Goal: Use online tool/utility: Utilize a website feature to perform a specific function

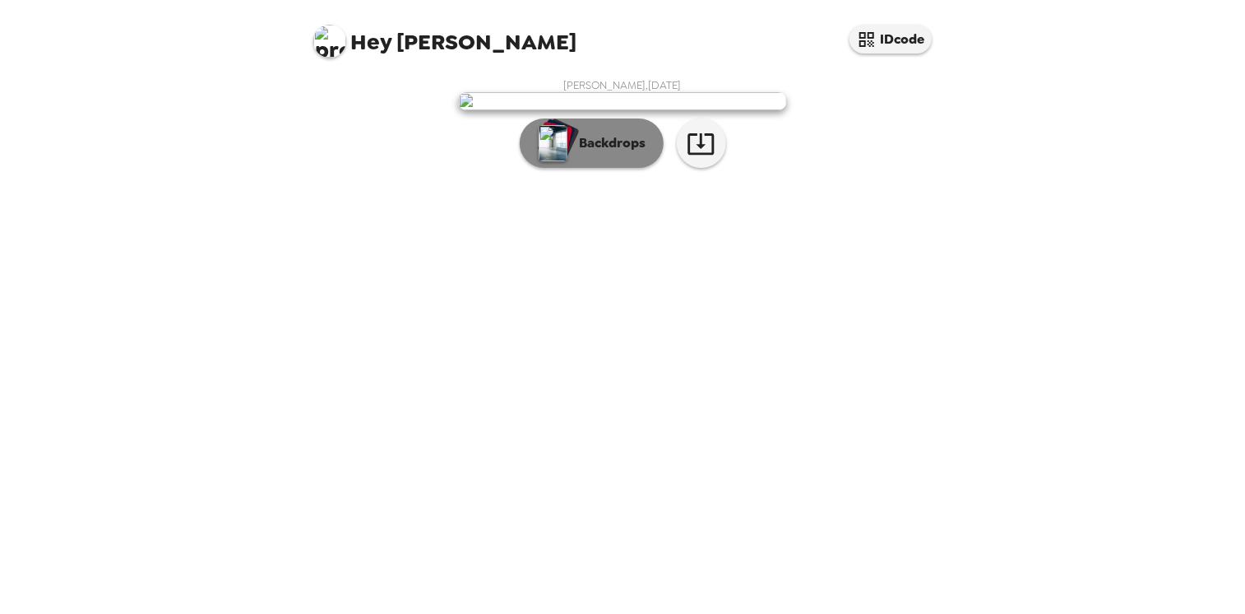
click at [621, 153] on p "Backdrops" at bounding box center [609, 143] width 75 height 20
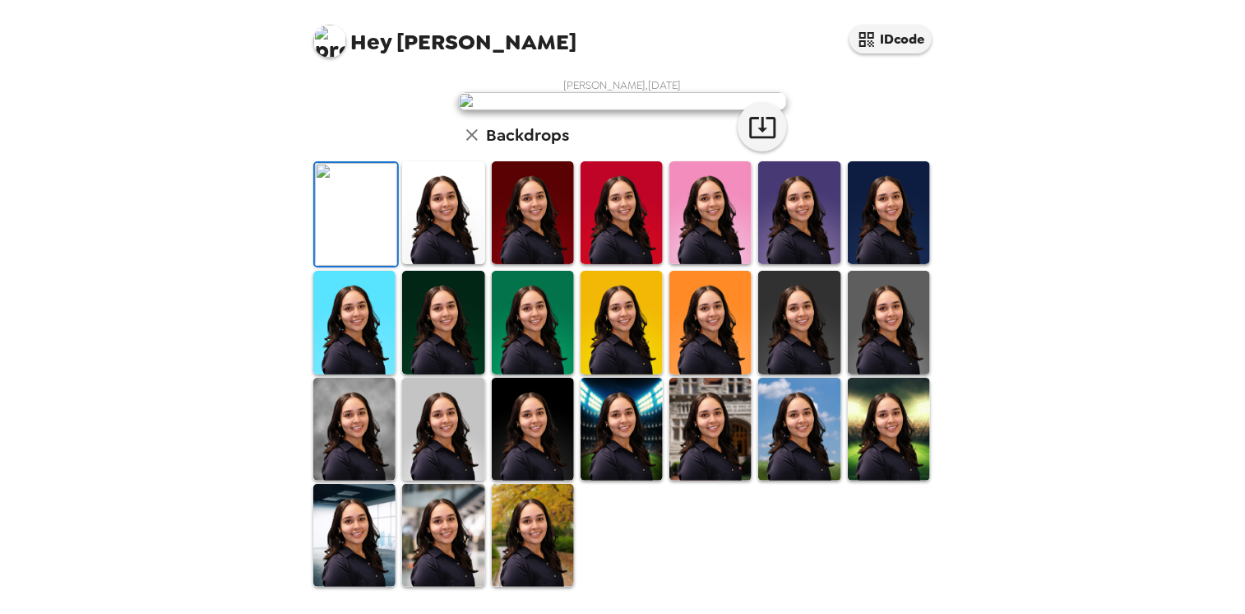
scroll to position [383, 0]
click at [459, 553] on img at bounding box center [443, 535] width 82 height 103
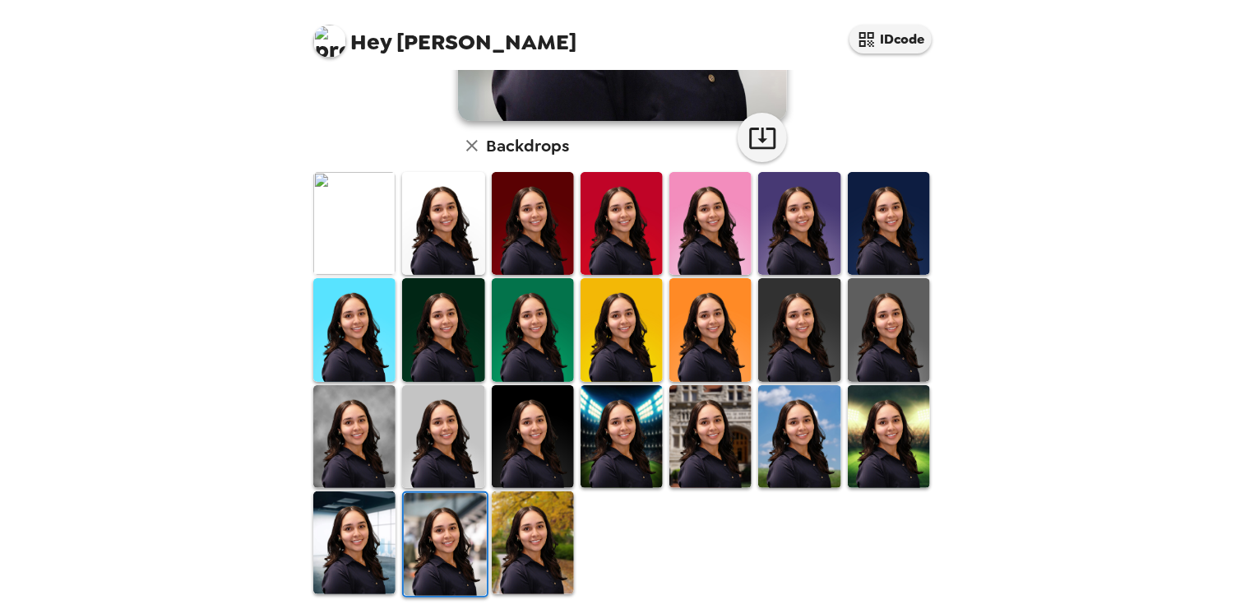
scroll to position [382, 0]
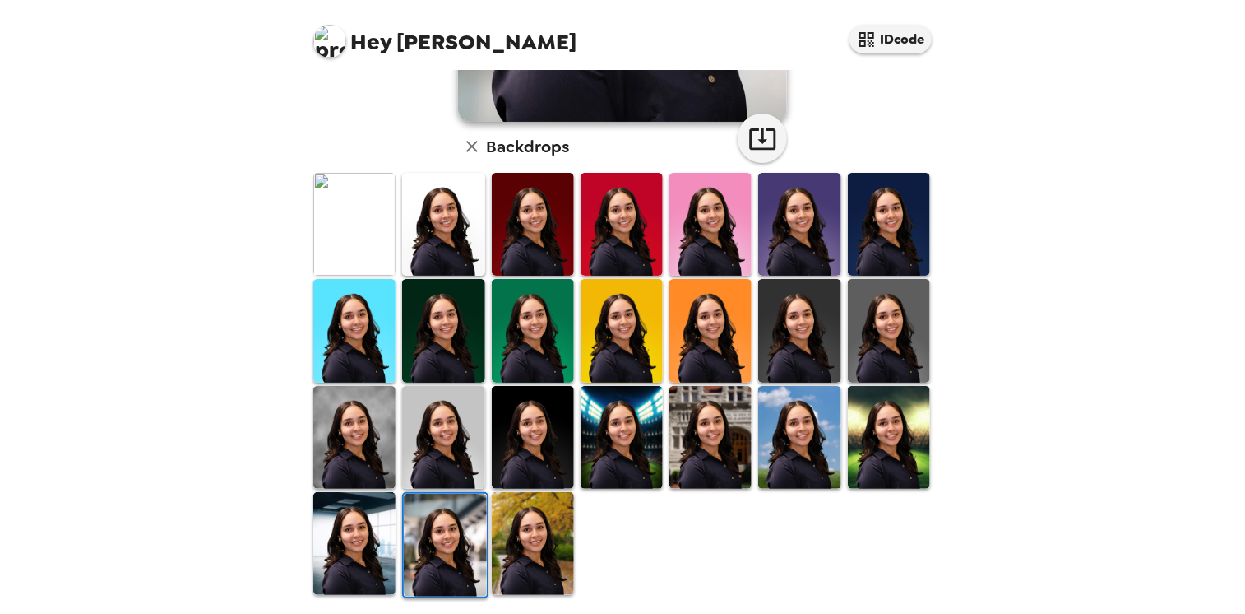
click at [716, 458] on img at bounding box center [711, 437] width 82 height 103
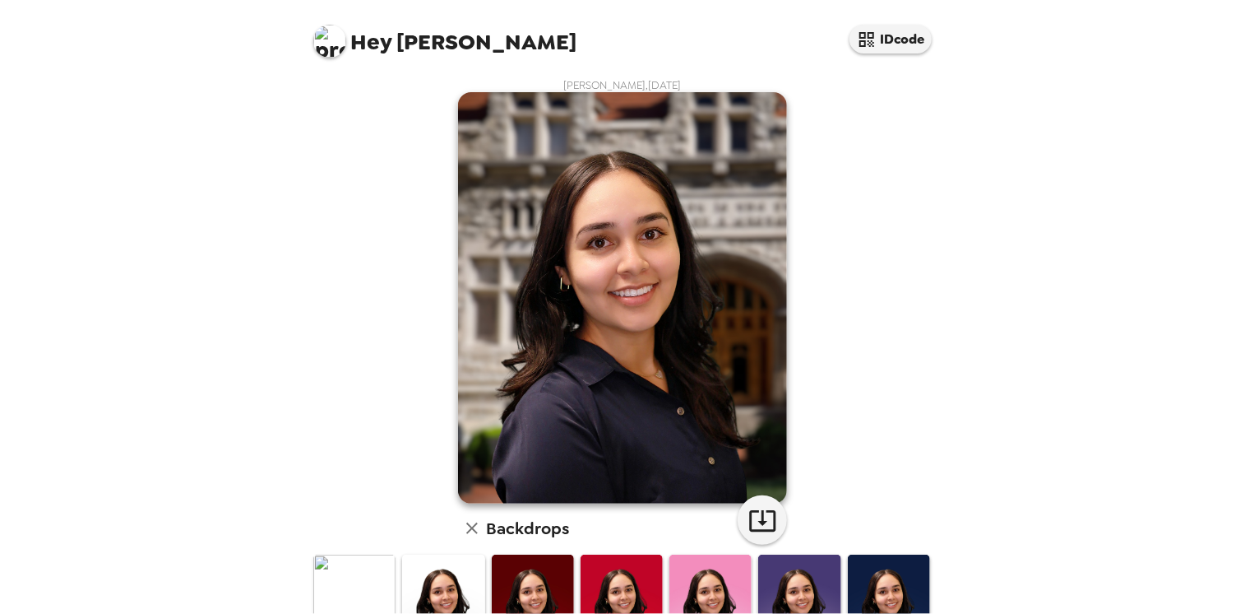
scroll to position [383, 0]
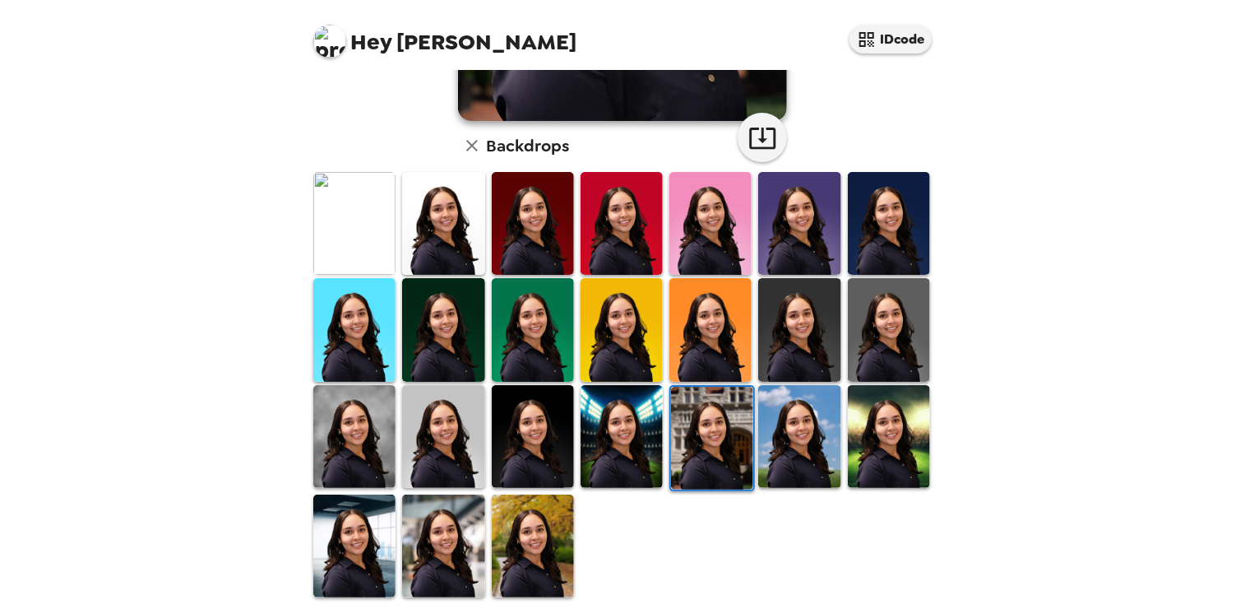
click at [349, 424] on img at bounding box center [354, 436] width 82 height 103
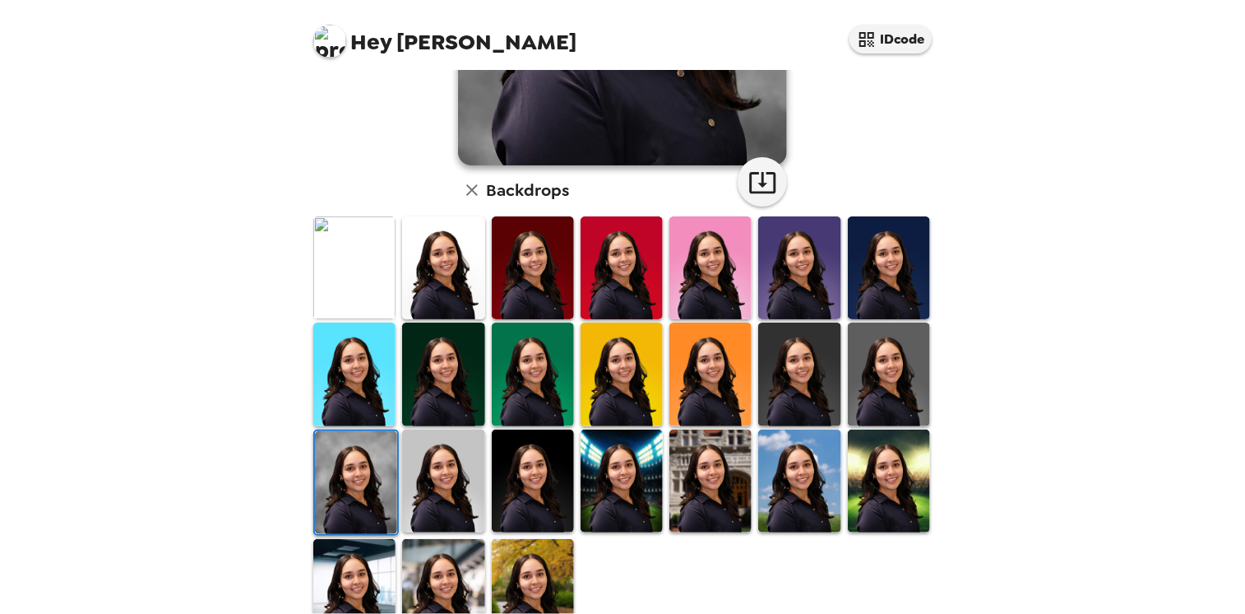
scroll to position [341, 0]
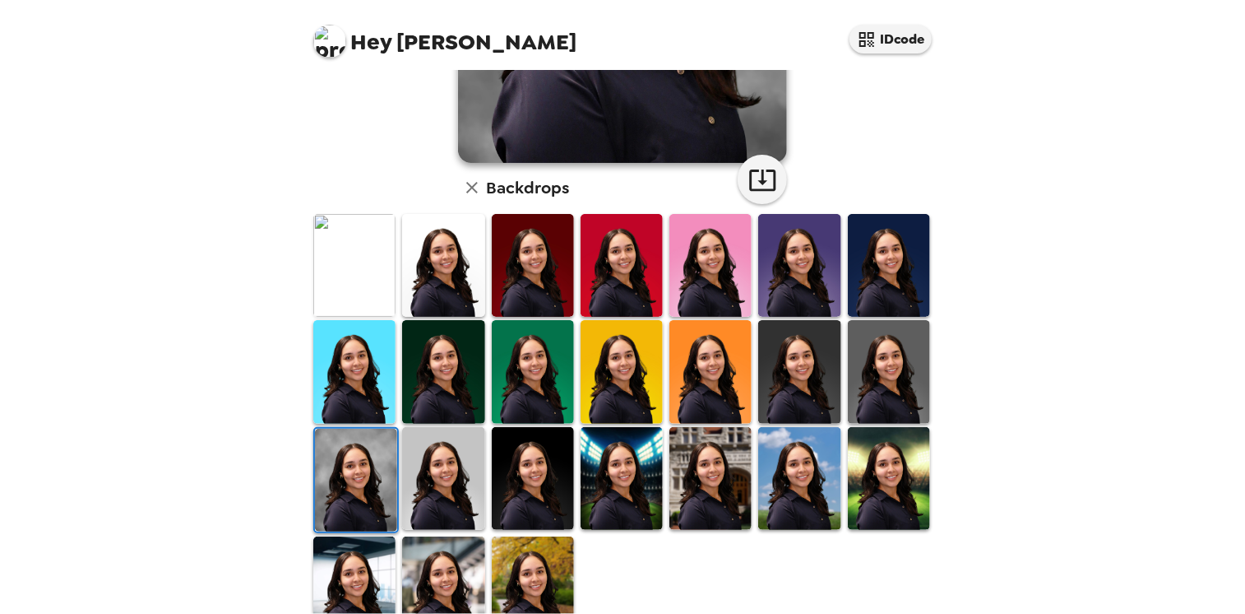
click at [889, 478] on img at bounding box center [889, 478] width 82 height 103
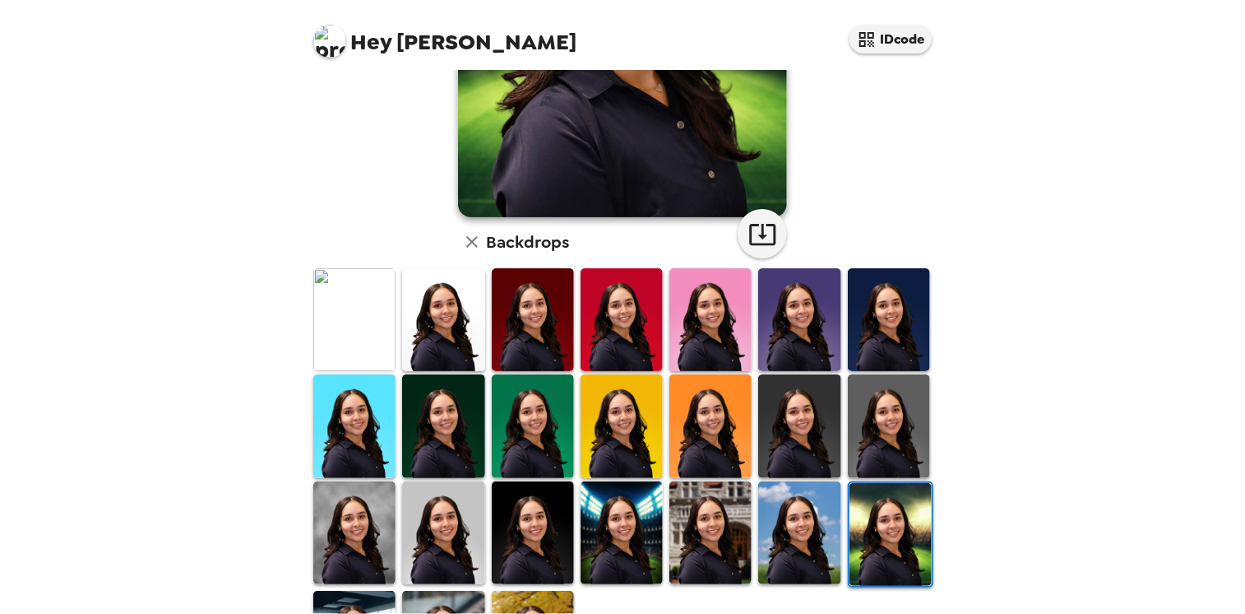
scroll to position [383, 0]
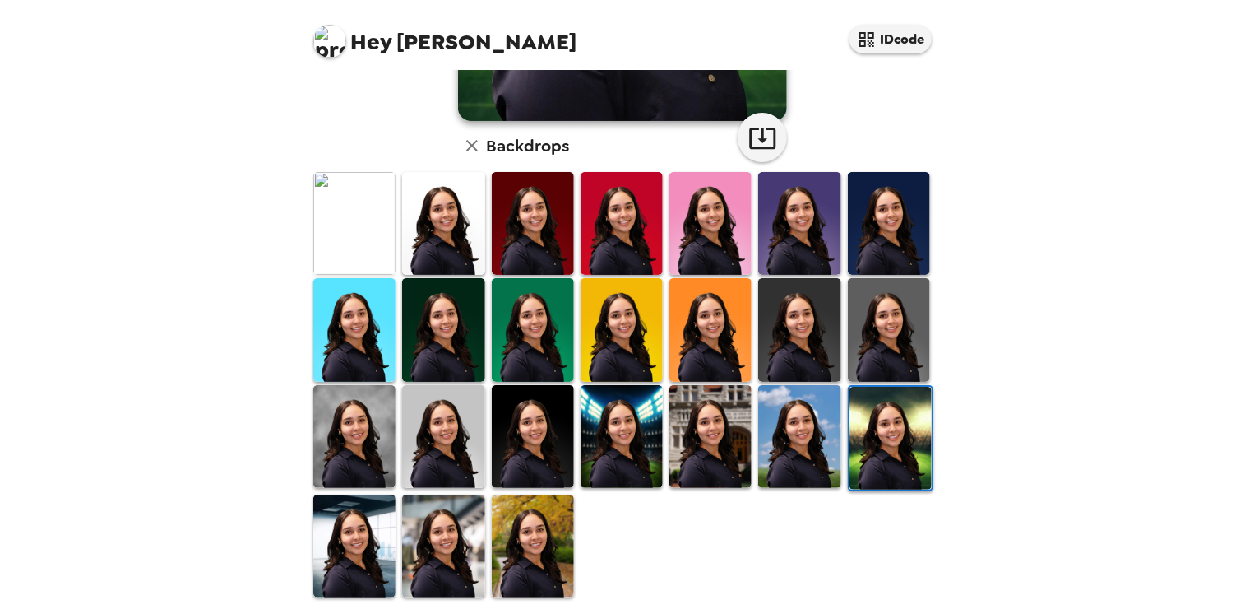
click at [635, 439] on img at bounding box center [622, 436] width 82 height 103
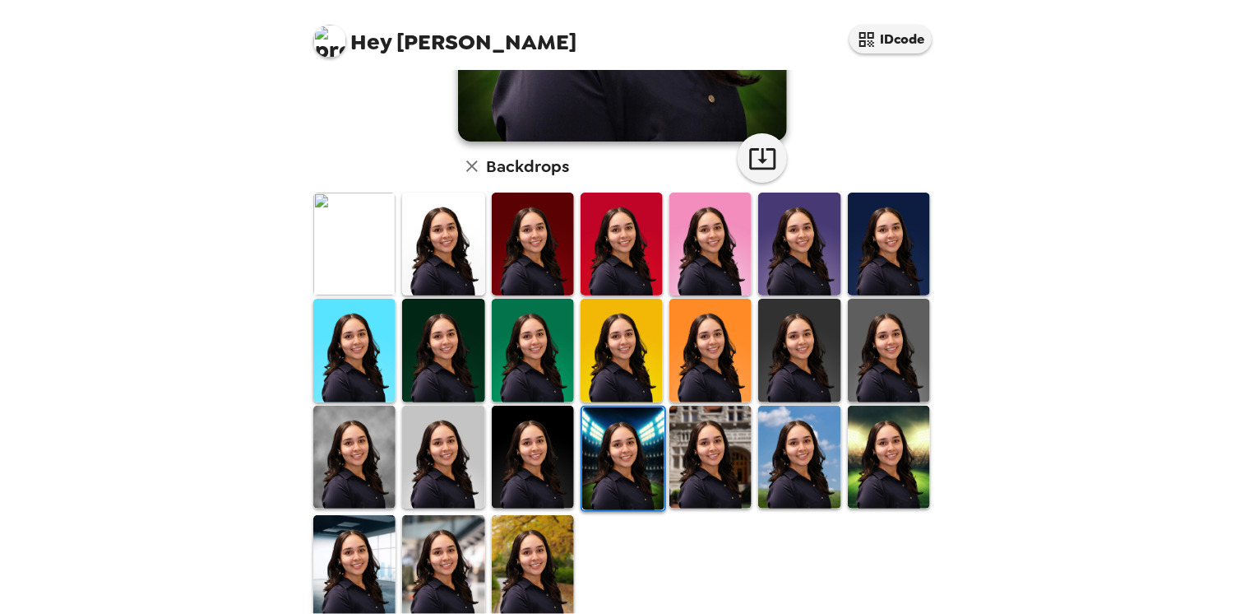
scroll to position [378, 0]
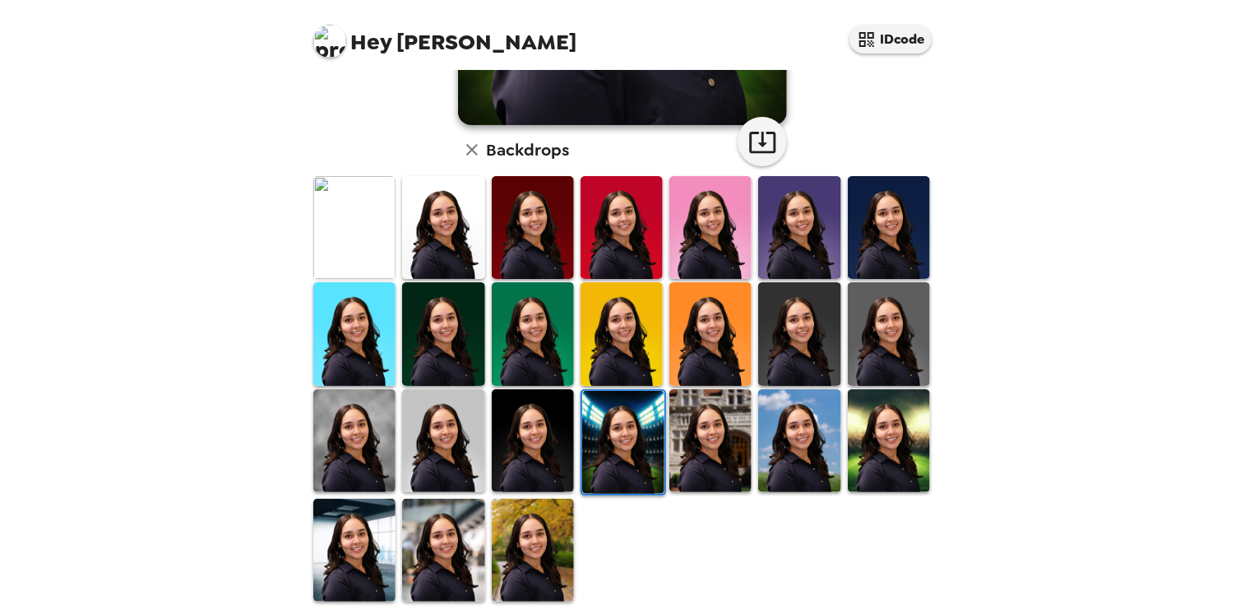
click at [335, 456] on img at bounding box center [354, 440] width 82 height 103
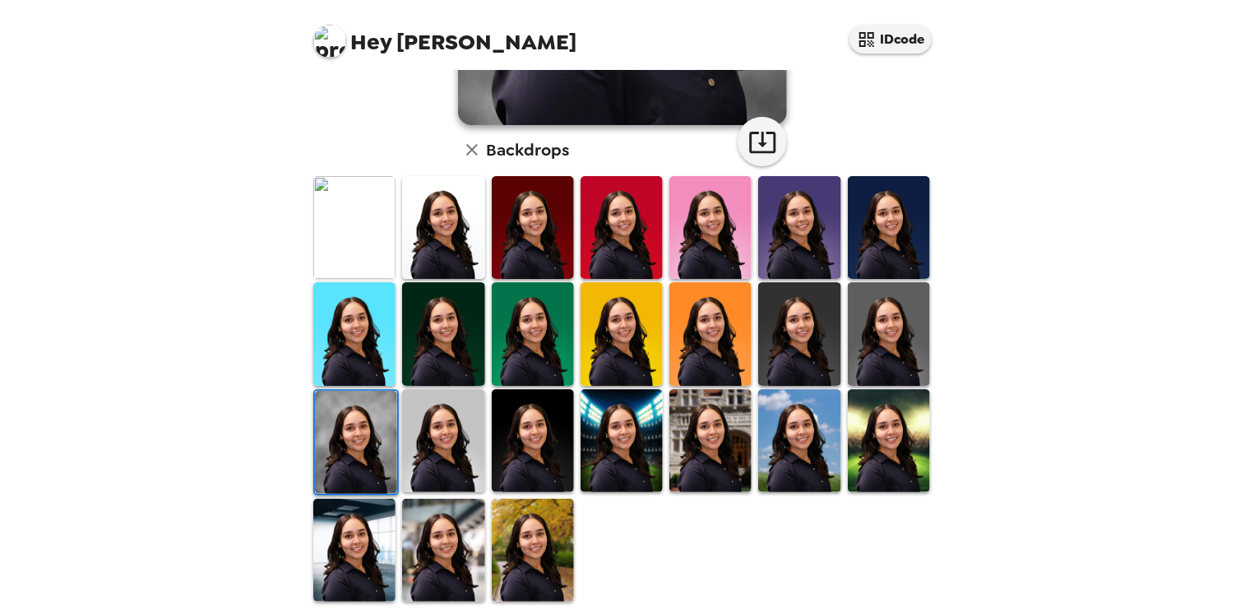
scroll to position [0, 0]
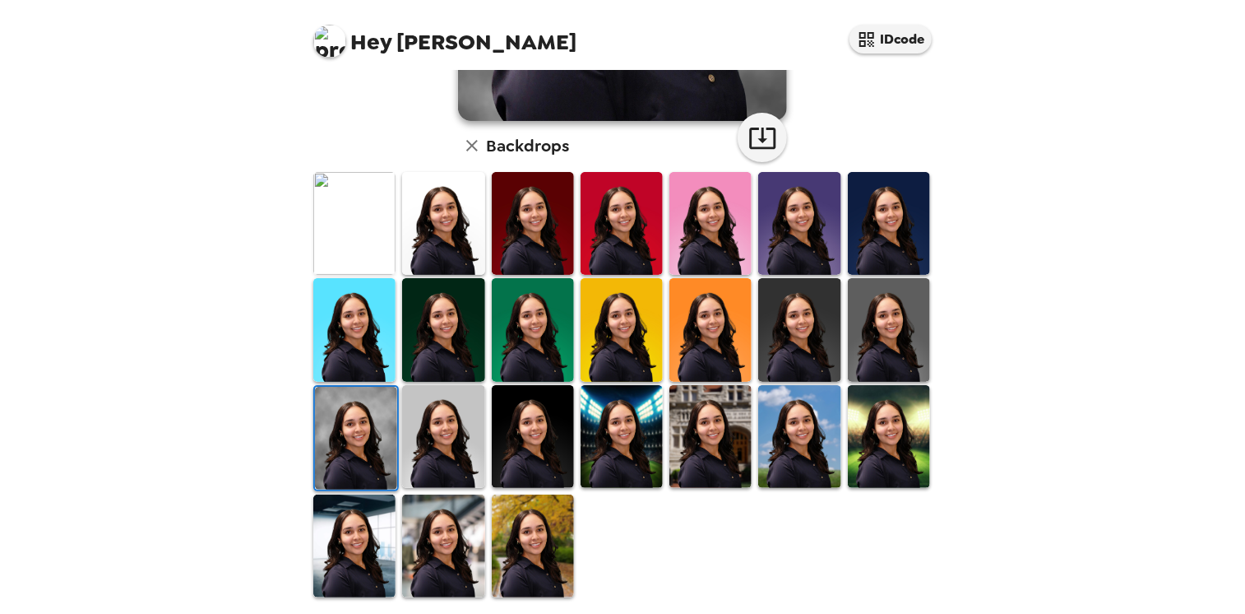
click at [557, 427] on img at bounding box center [533, 436] width 82 height 103
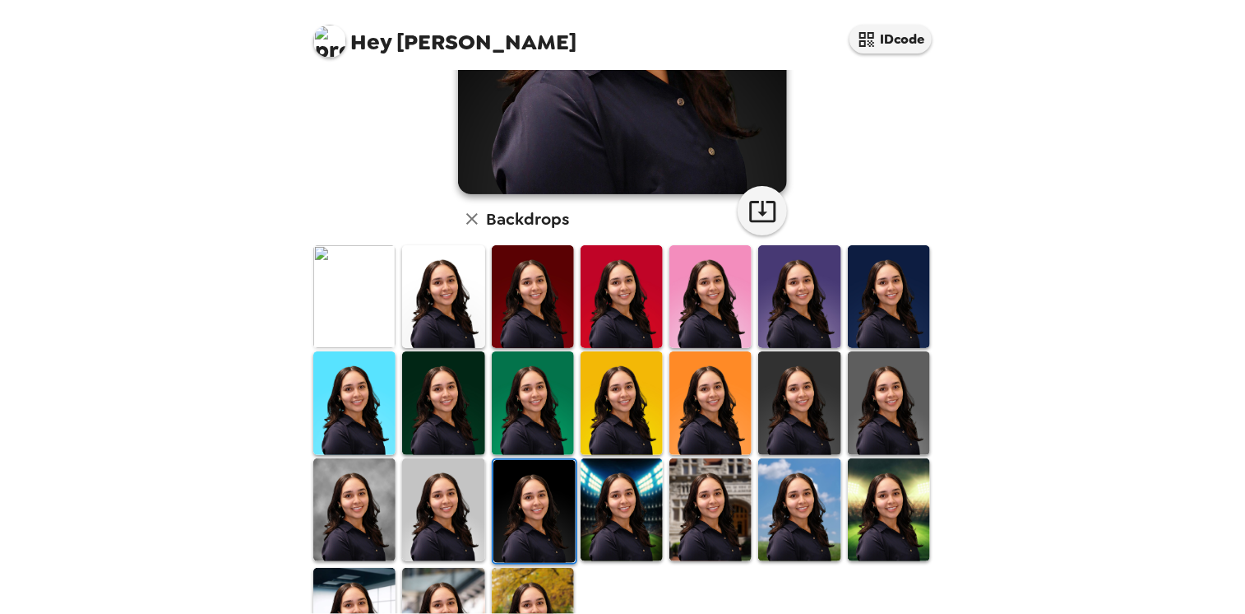
scroll to position [338, 0]
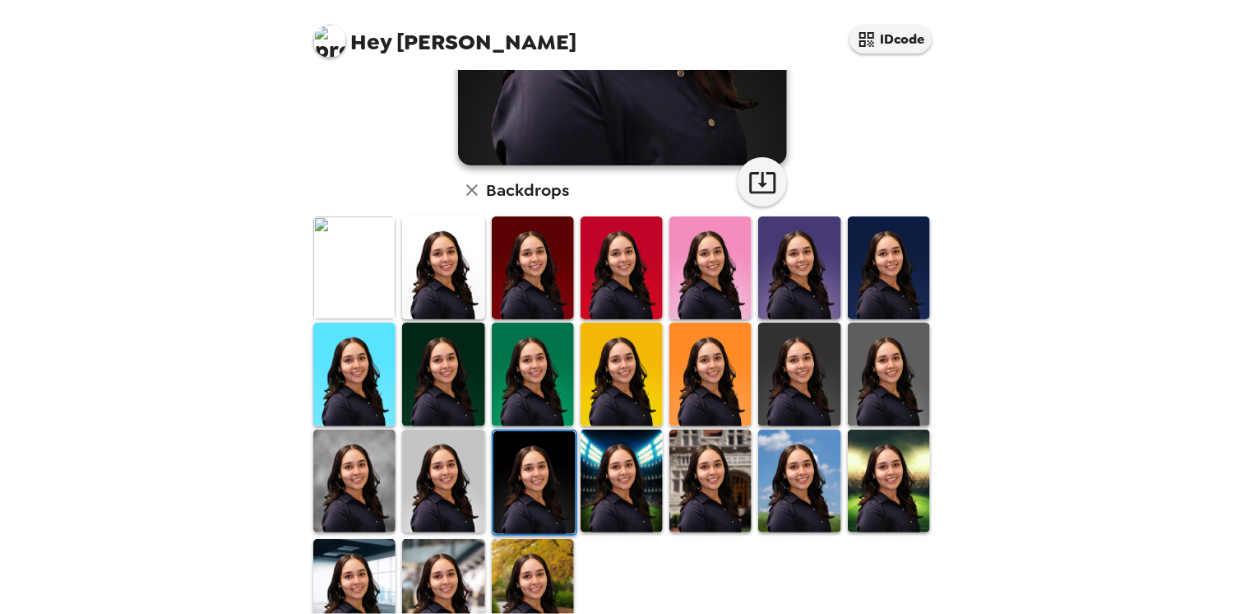
click at [540, 473] on img at bounding box center [535, 482] width 82 height 103
click at [468, 476] on img at bounding box center [443, 480] width 82 height 103
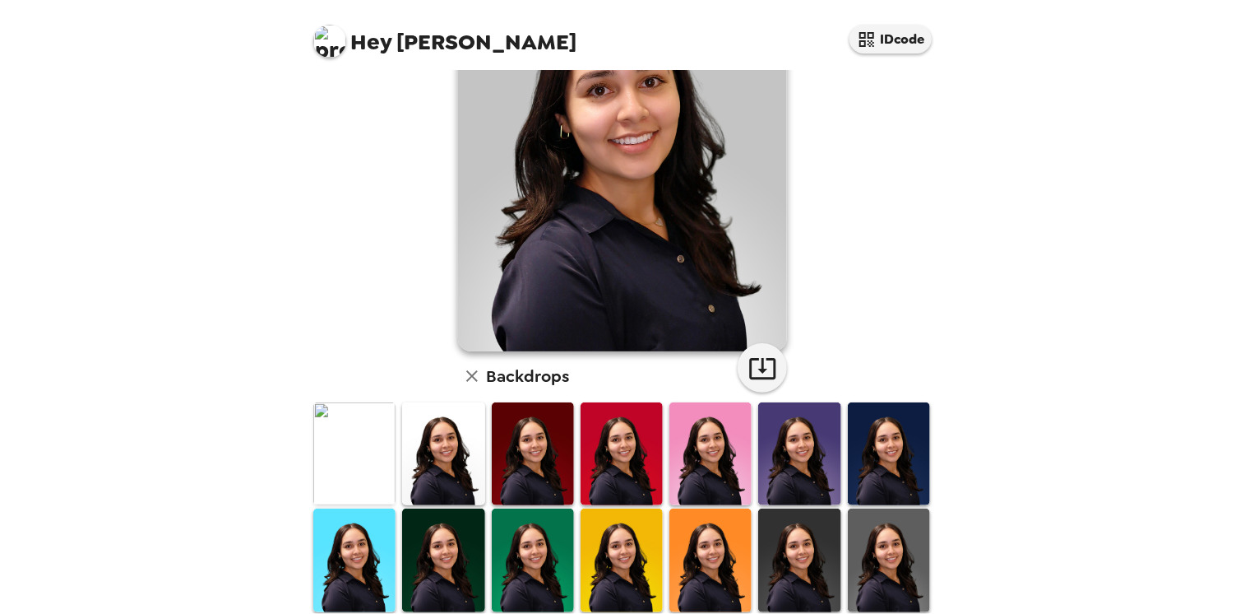
scroll to position [256, 0]
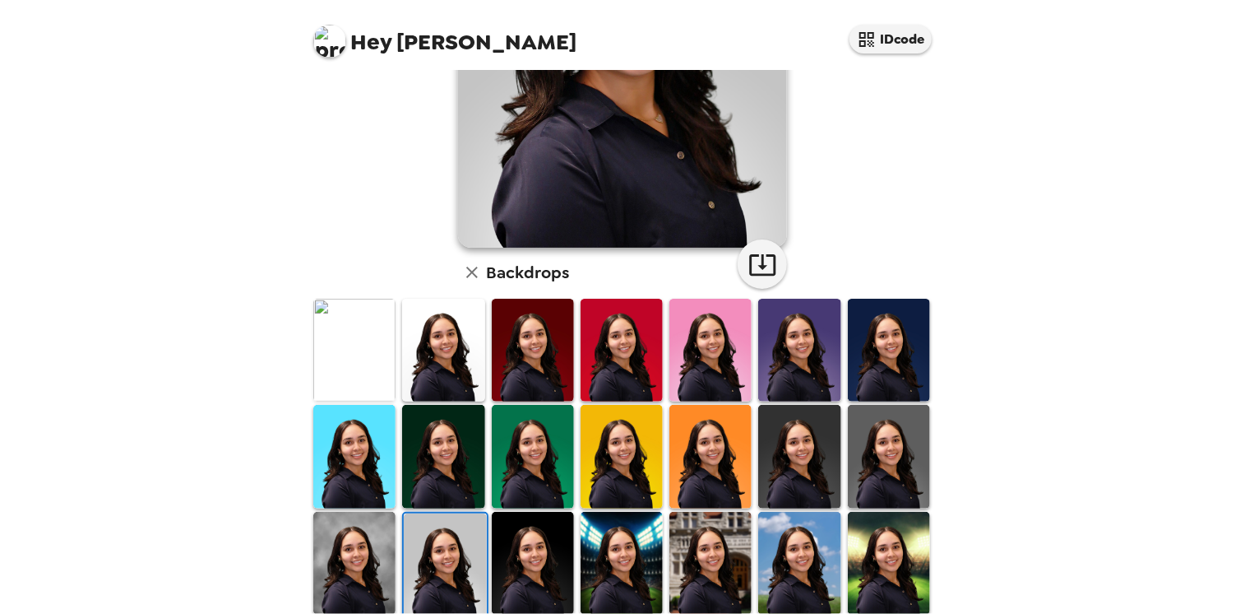
click at [336, 566] on img at bounding box center [354, 563] width 82 height 103
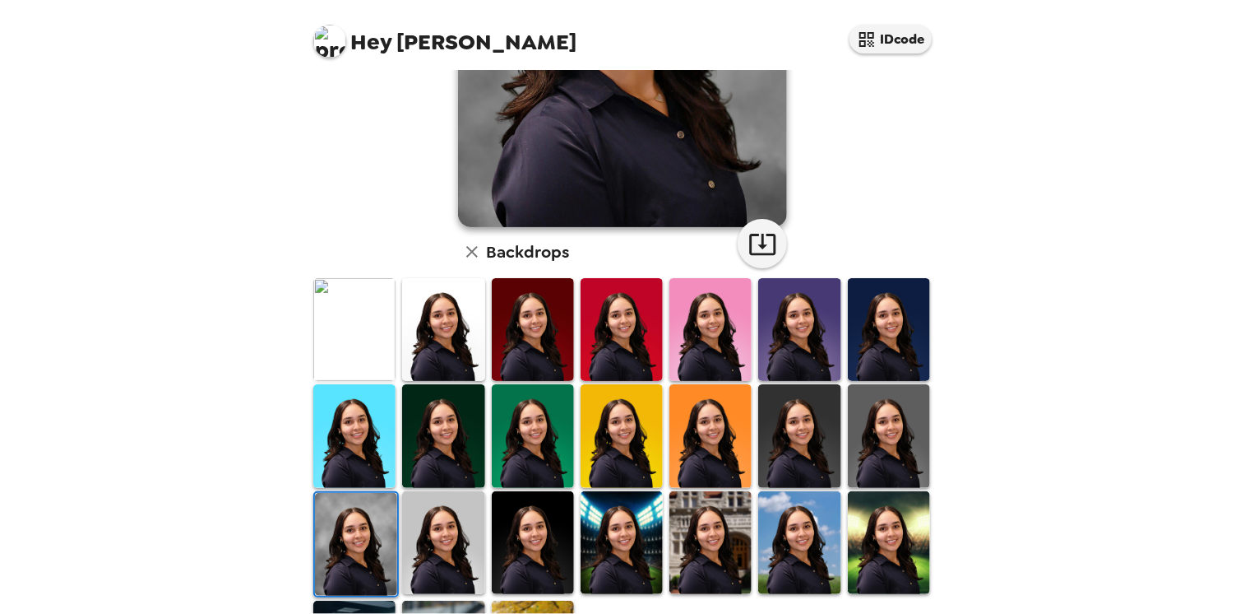
scroll to position [383, 0]
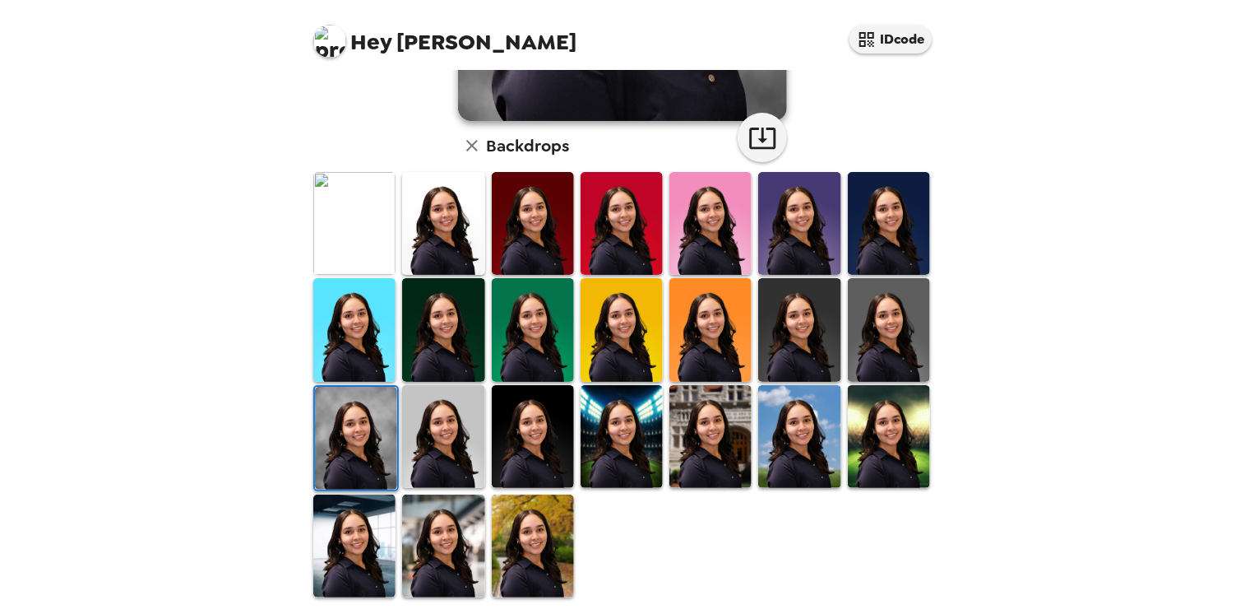
click at [563, 446] on img at bounding box center [533, 436] width 82 height 103
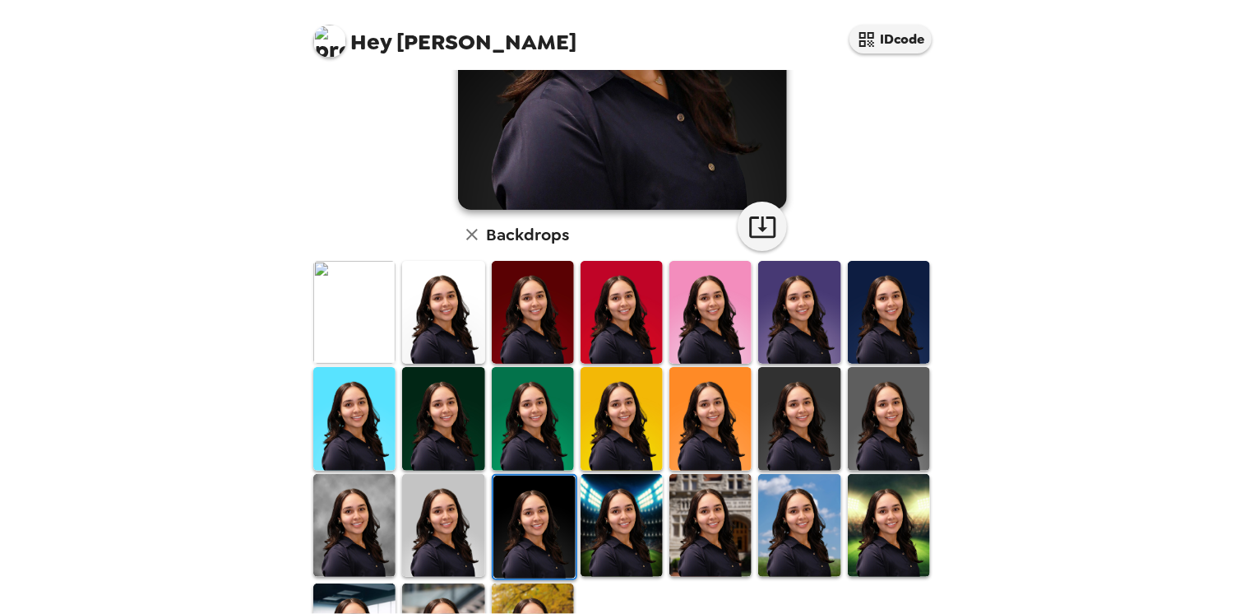
scroll to position [366, 0]
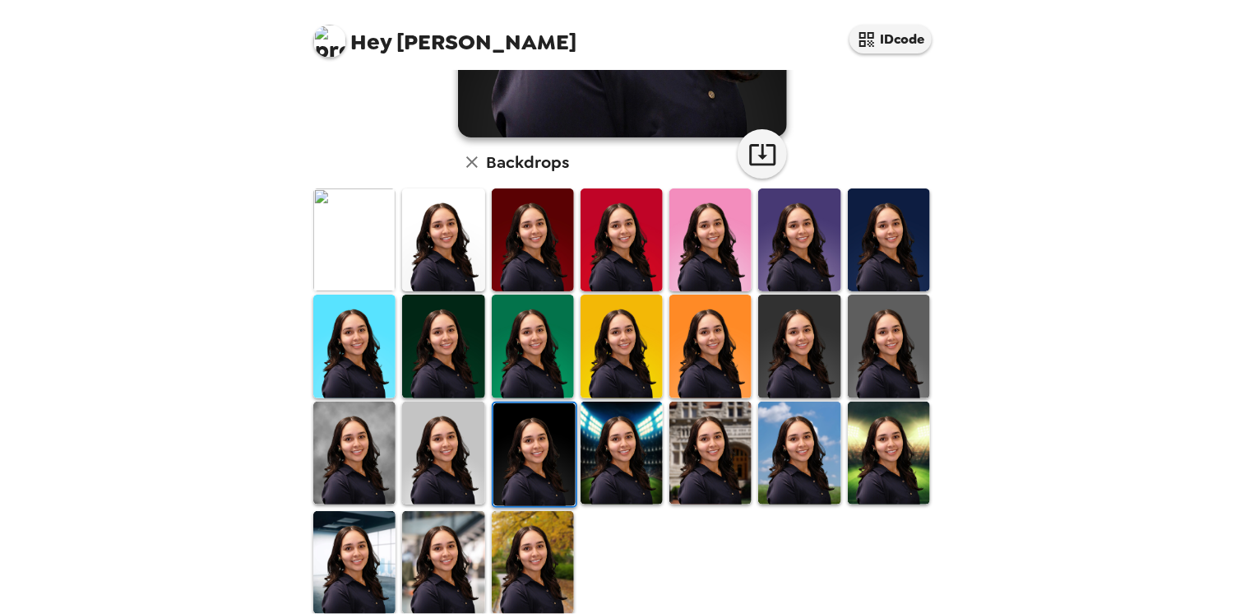
click at [428, 362] on img at bounding box center [443, 345] width 82 height 103
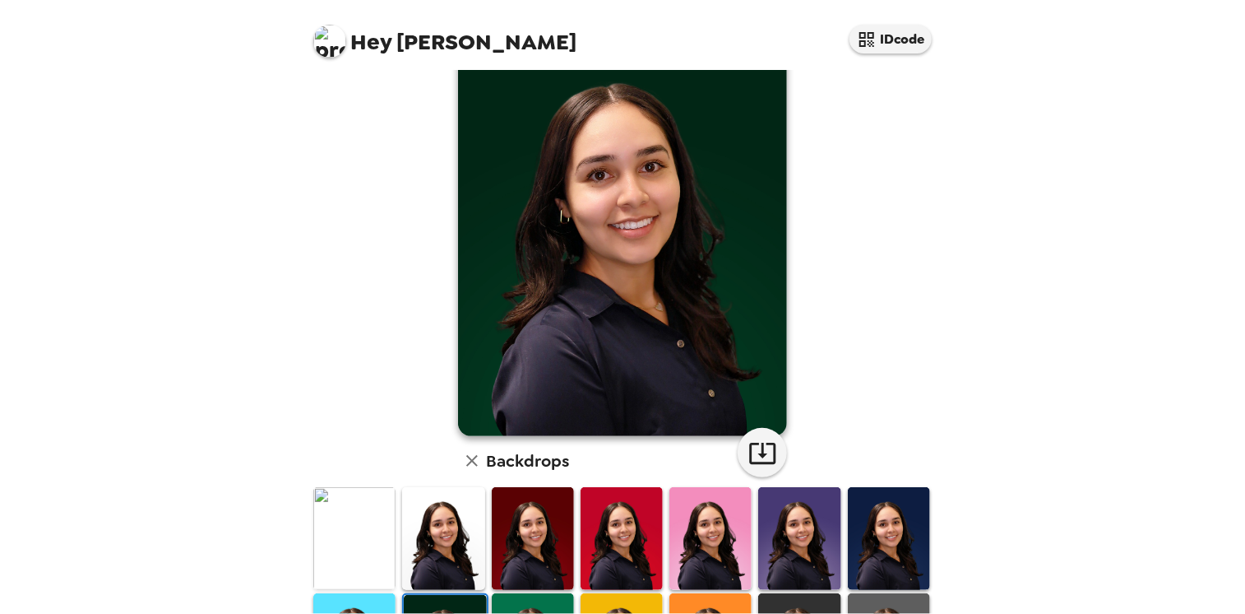
scroll to position [372, 0]
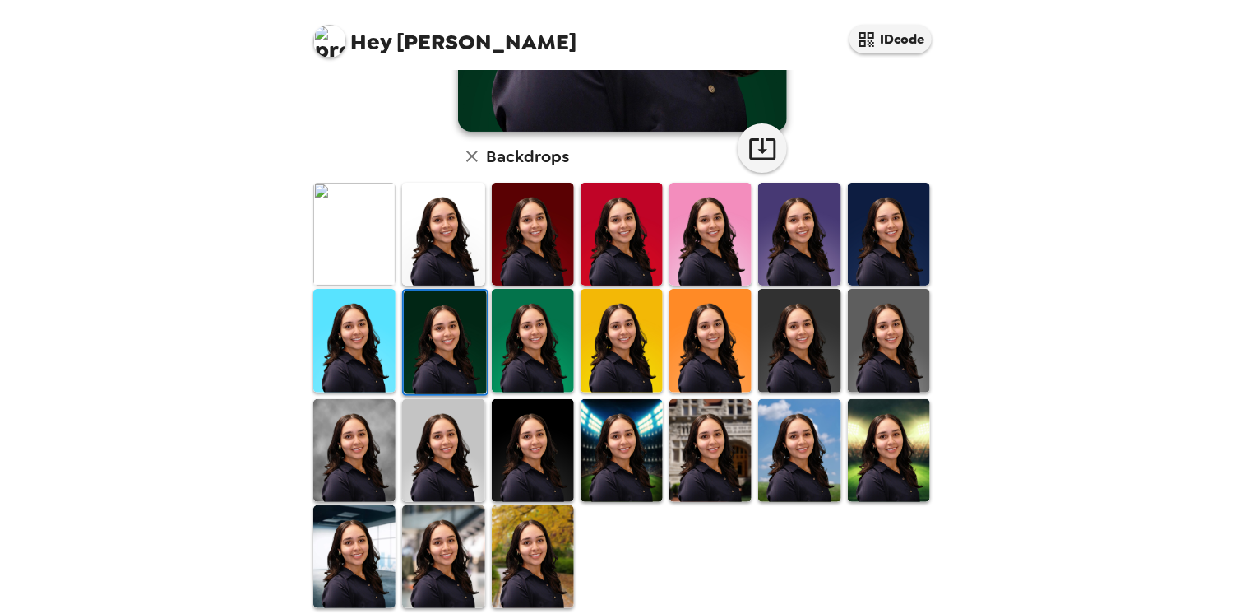
click at [863, 259] on img at bounding box center [889, 234] width 82 height 103
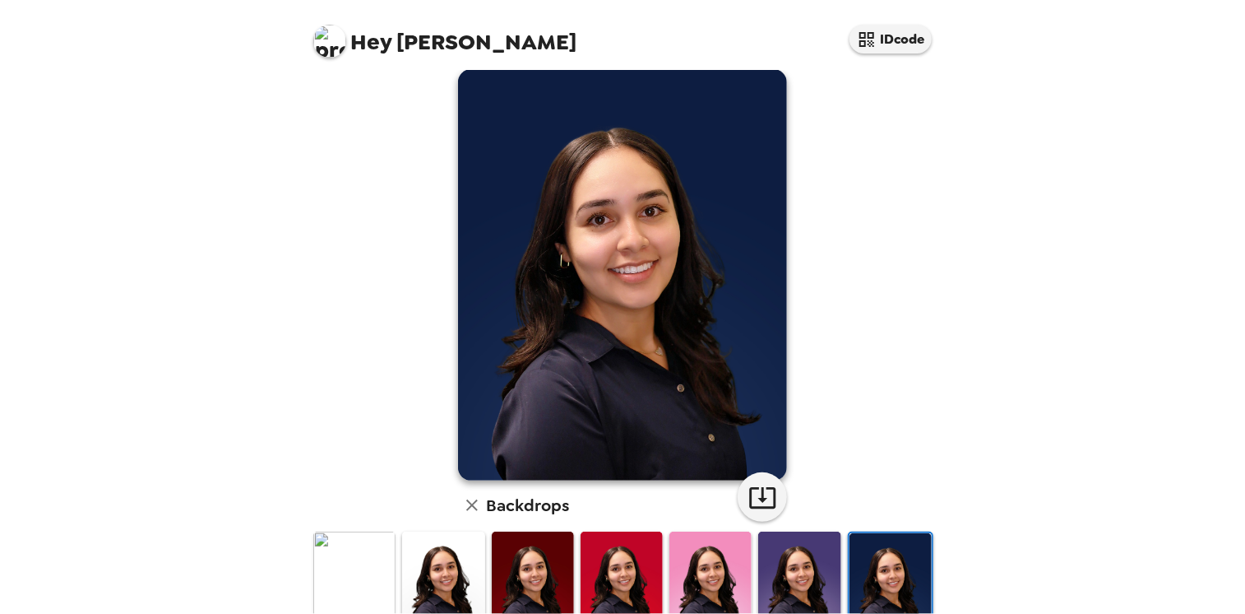
scroll to position [383, 0]
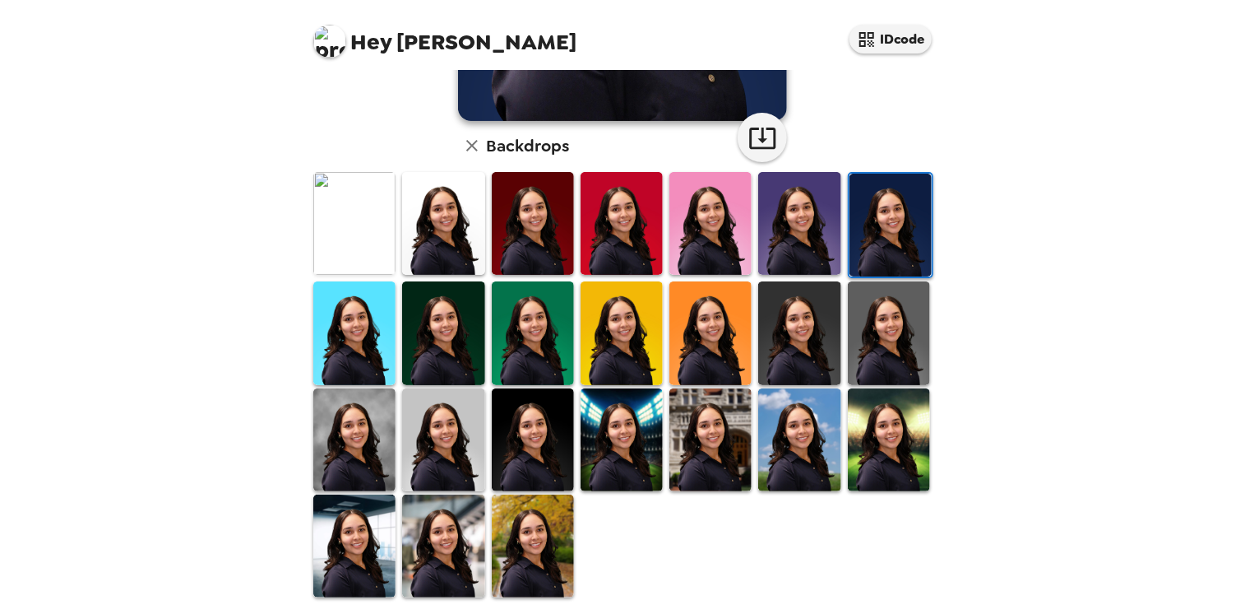
click at [558, 447] on img at bounding box center [533, 439] width 82 height 103
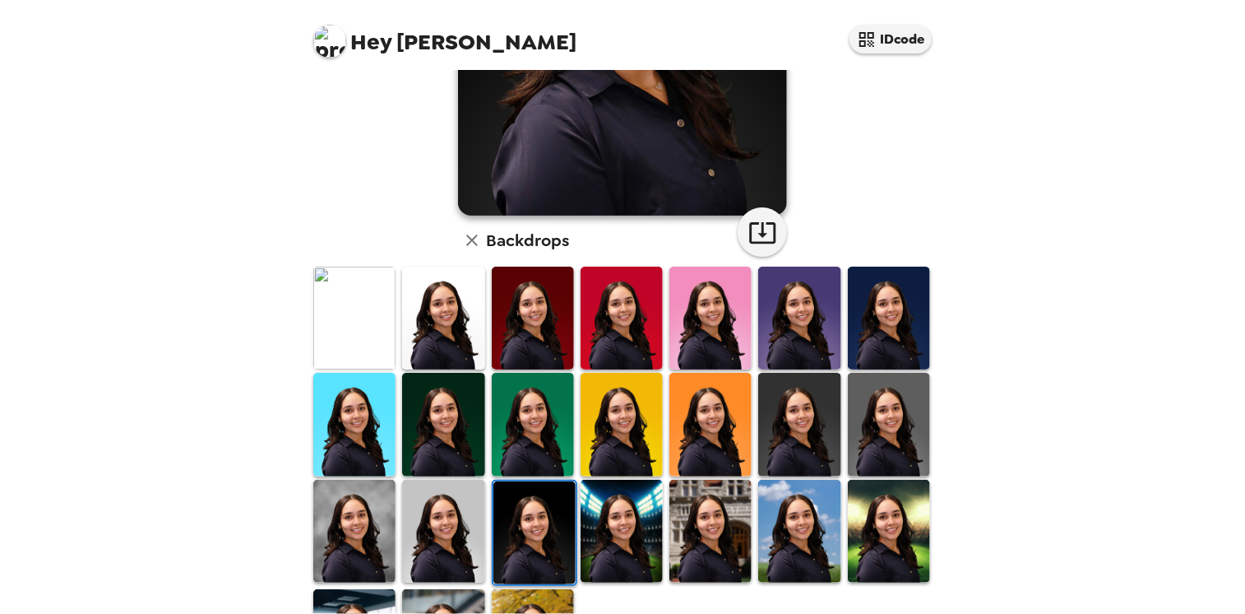
scroll to position [383, 0]
